Goal: Information Seeking & Learning: Compare options

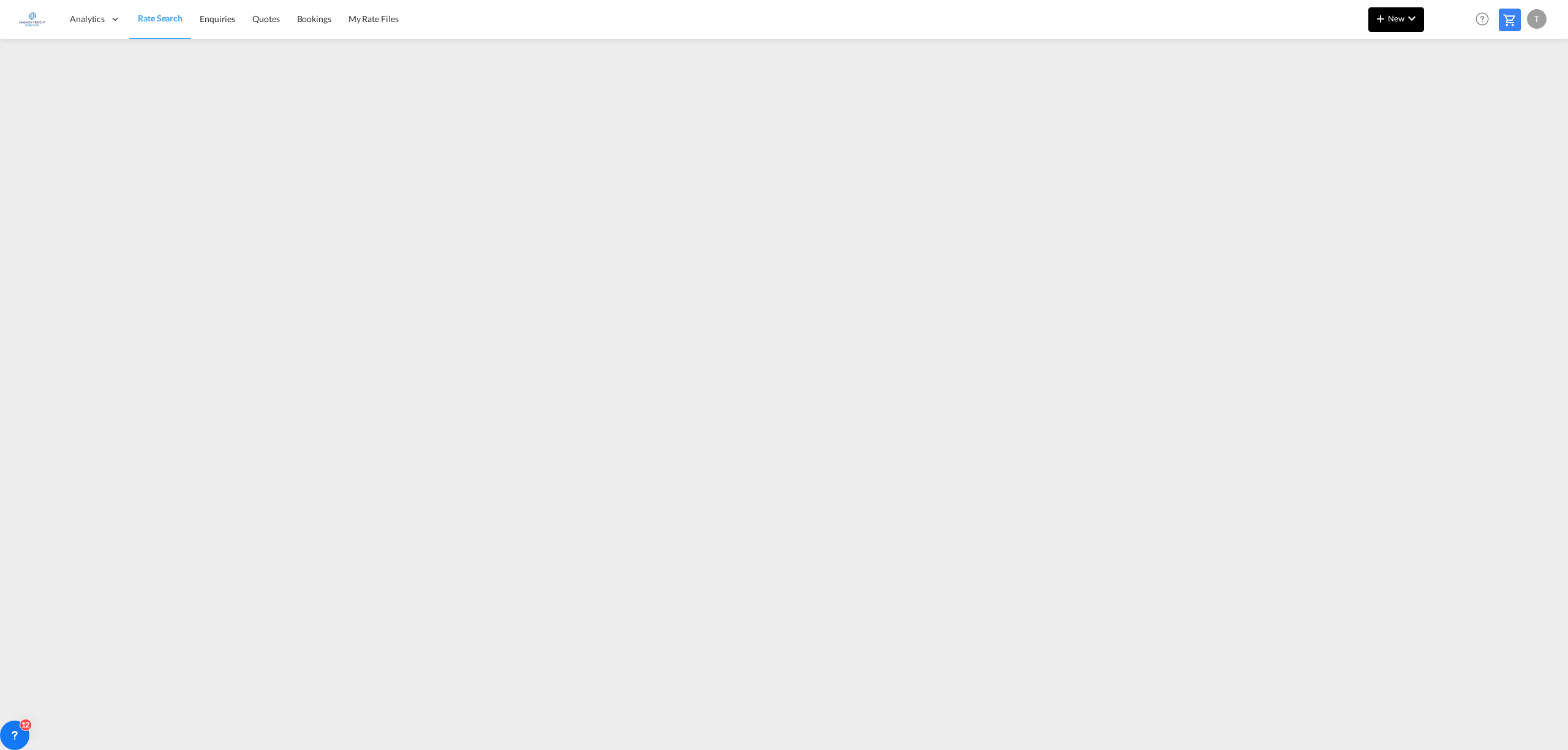
click at [1397, 14] on span "New" at bounding box center [1396, 18] width 46 height 10
click at [385, 23] on md-backdrop at bounding box center [784, 375] width 1568 height 750
click at [383, 17] on span "My Rate Files" at bounding box center [374, 19] width 50 height 10
click at [1400, 10] on button "New" at bounding box center [1397, 19] width 56 height 25
click at [1365, 49] on span "Rates" at bounding box center [1364, 52] width 15 height 25
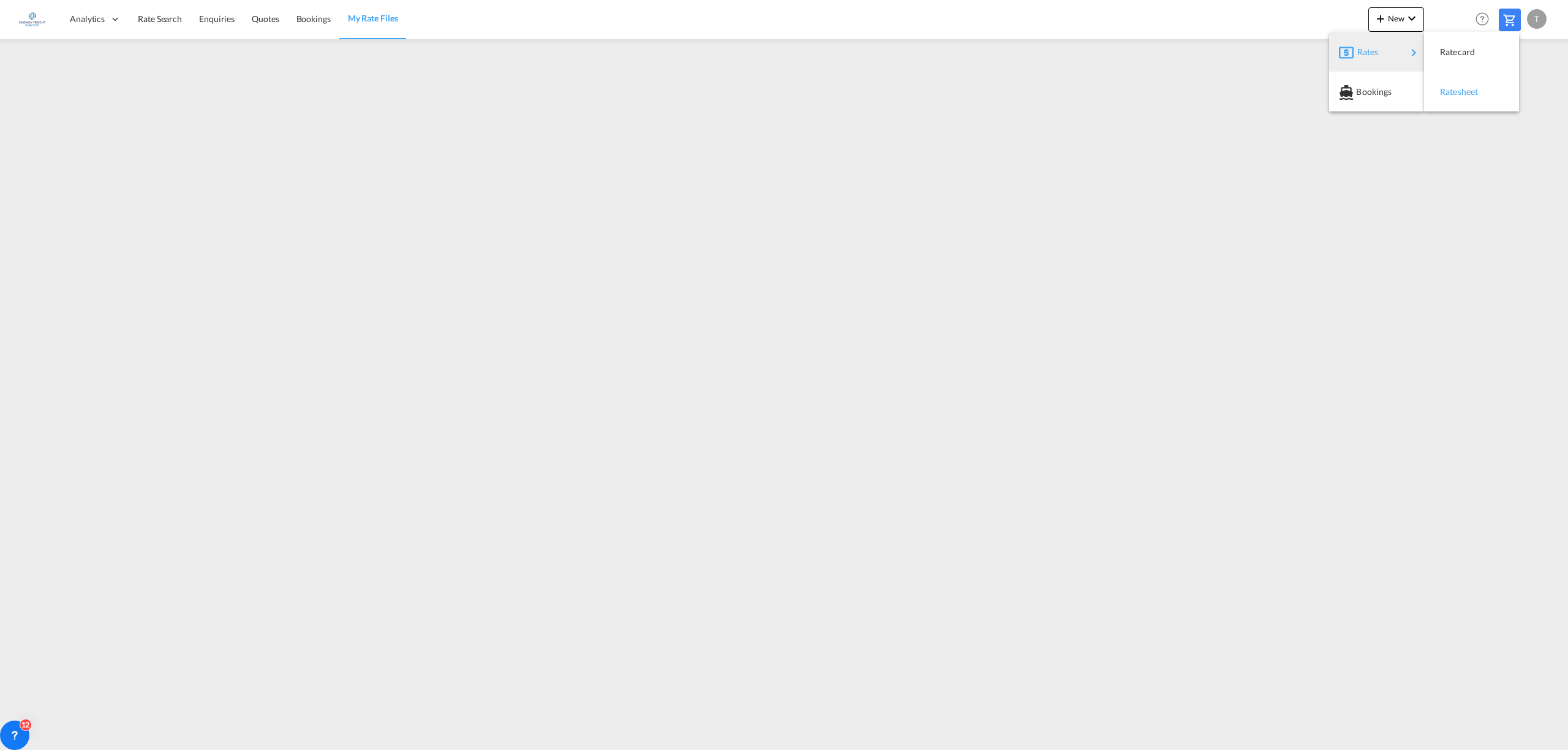
click at [1449, 88] on span "Ratesheet" at bounding box center [1446, 92] width 14 height 25
click at [167, 16] on span "Rate Search" at bounding box center [160, 19] width 44 height 10
click at [165, 16] on span "Rate Search" at bounding box center [160, 18] width 45 height 10
